Goal: Information Seeking & Learning: Understand process/instructions

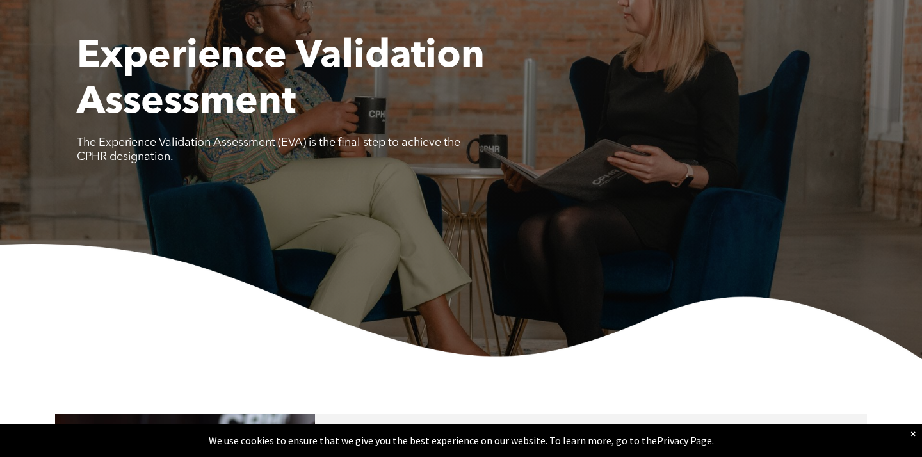
scroll to position [140, 0]
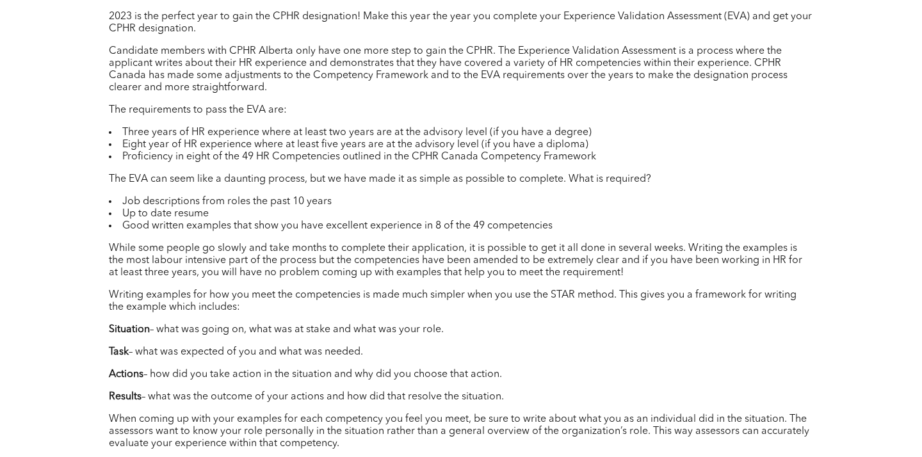
scroll to position [1079, 0]
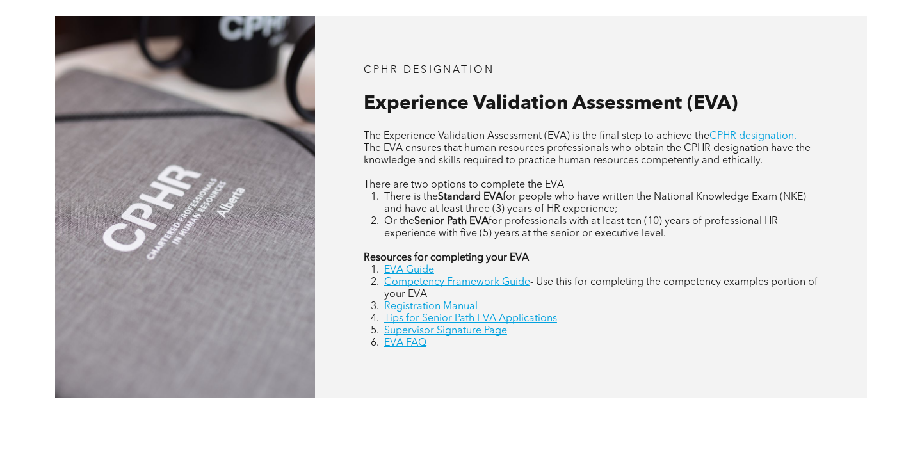
scroll to position [544, 0]
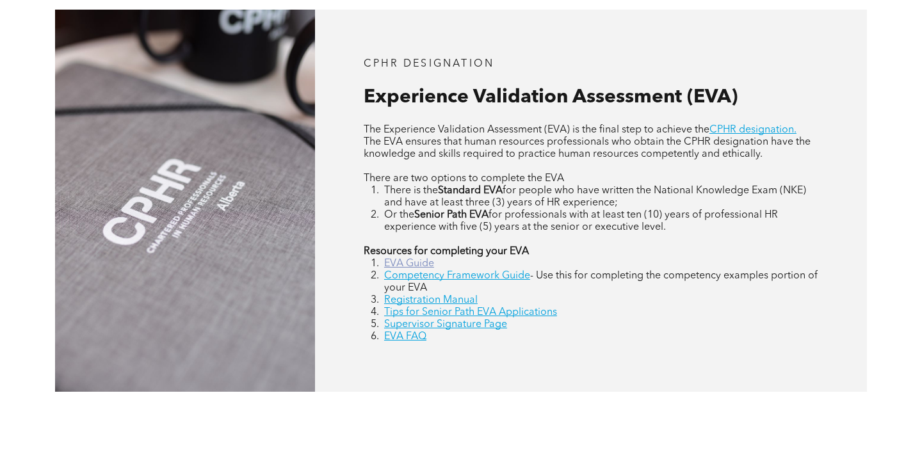
click at [410, 263] on link "EVA Guide" at bounding box center [409, 264] width 50 height 10
